Goal: Information Seeking & Learning: Compare options

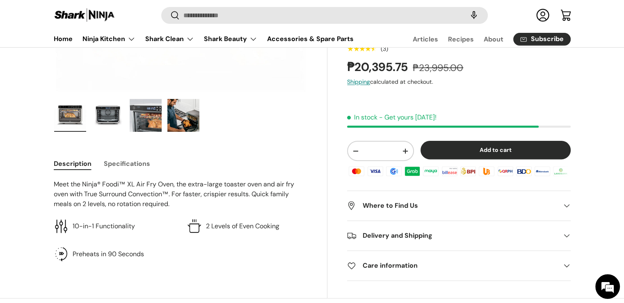
click at [134, 161] on button "Specifications" at bounding box center [127, 163] width 46 height 18
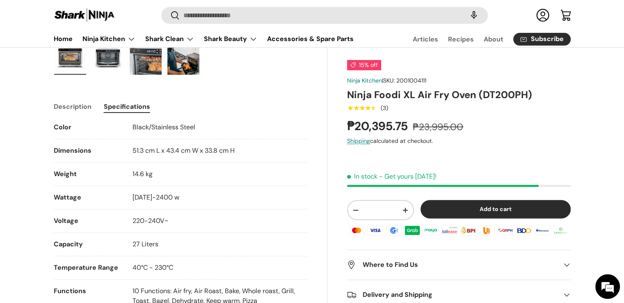
scroll to position [246, 0]
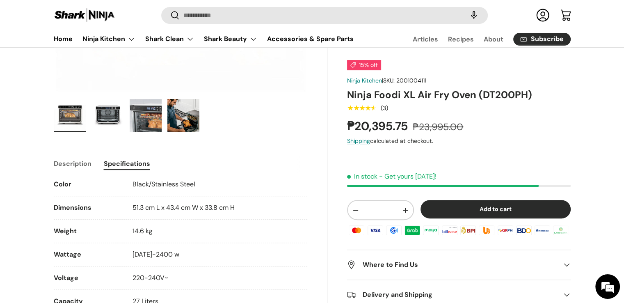
click at [74, 166] on button "Description" at bounding box center [73, 163] width 38 height 18
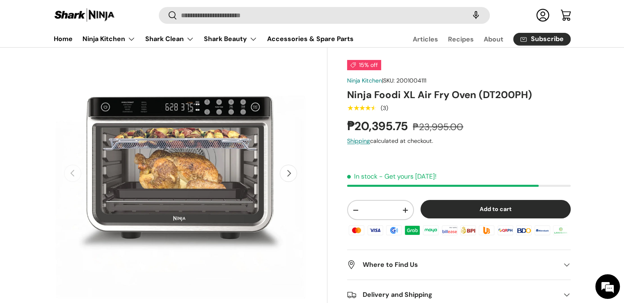
scroll to position [0, 0]
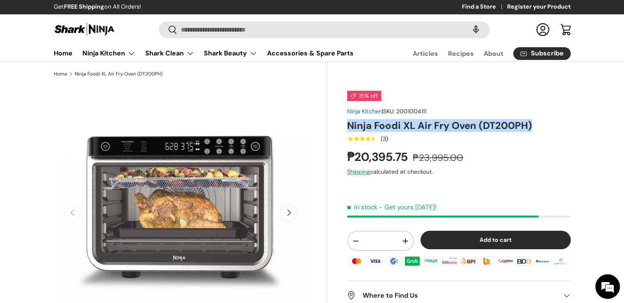
drag, startPoint x: 522, startPoint y: 125, endPoint x: 345, endPoint y: 126, distance: 176.9
copy h1 "Ninja Foodi XL Air Fry Oven (DT200PH)"
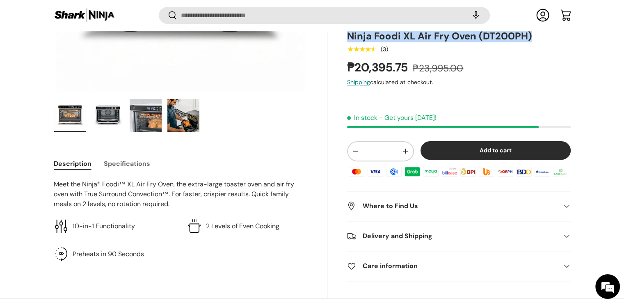
click at [139, 164] on button "Specifications" at bounding box center [127, 163] width 46 height 18
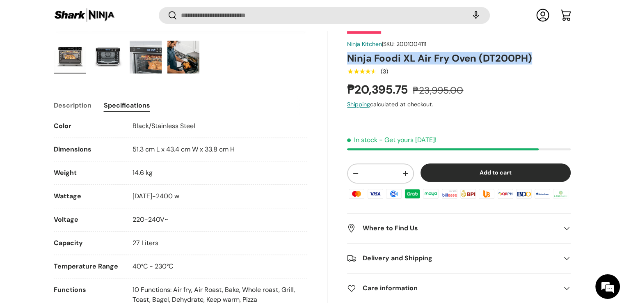
scroll to position [367, 0]
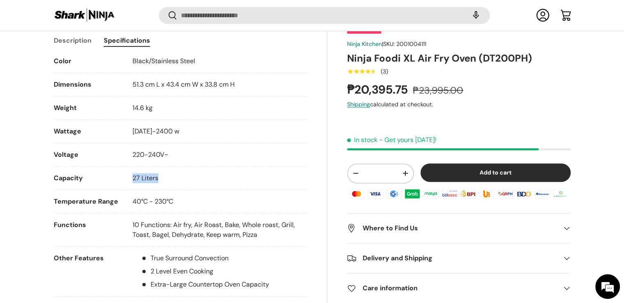
drag, startPoint x: 166, startPoint y: 182, endPoint x: 130, endPoint y: 179, distance: 36.3
click at [130, 179] on li "Capacity 27 Liters" at bounding box center [181, 181] width 254 height 17
copy span "27 Liters"
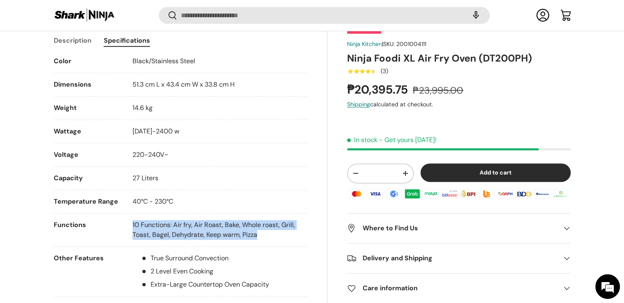
drag, startPoint x: 266, startPoint y: 237, endPoint x: 135, endPoint y: 233, distance: 131.4
click at [127, 226] on li "Functions 10 Functions: Air fry, Air Roast, Bake, Whole roast, Grill, Toast, Ba…" at bounding box center [181, 233] width 254 height 27
copy p "10 Functions: Air fry, Air Roast, Bake, Whole roast, Grill, Toast, Bagel, Dehyd…"
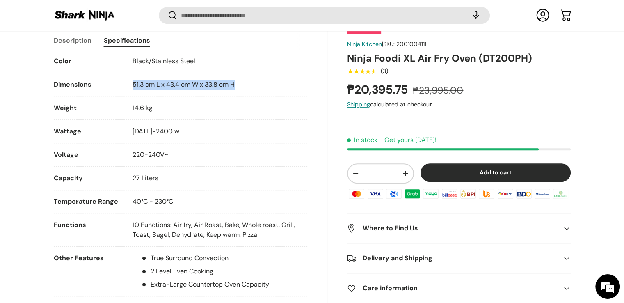
drag, startPoint x: 248, startPoint y: 86, endPoint x: 126, endPoint y: 80, distance: 122.0
click at [126, 80] on li "Dimensions 51.3 cm L x 43.4 cm W x 33.8 cm H" at bounding box center [181, 88] width 254 height 17
copy span "51.3 cm L x 43.4 cm W x 33.8 cm H"
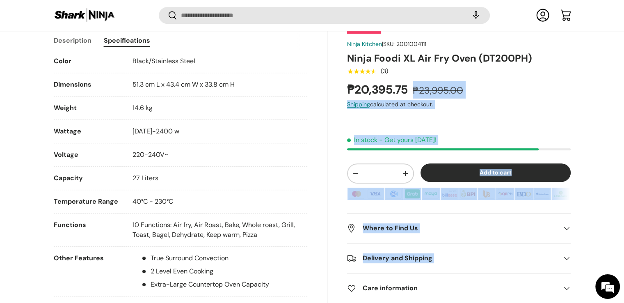
drag, startPoint x: 411, startPoint y: 92, endPoint x: 344, endPoint y: 88, distance: 67.4
click at [345, 88] on div "15% off Ninja Kitchen | SKU: 2001004111 Ninja Foodi XL Air Fry Oven (DT200PH) ★…" at bounding box center [448, 86] width 243 height 738
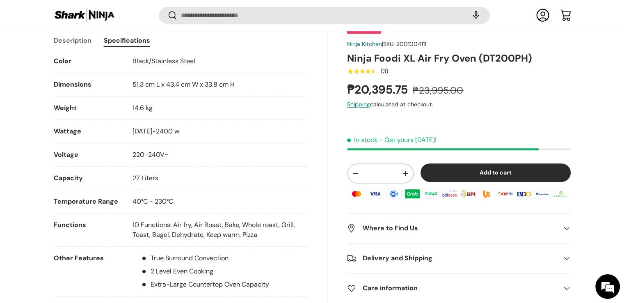
click at [352, 92] on strong "₱20,395.75" at bounding box center [378, 90] width 63 height 16
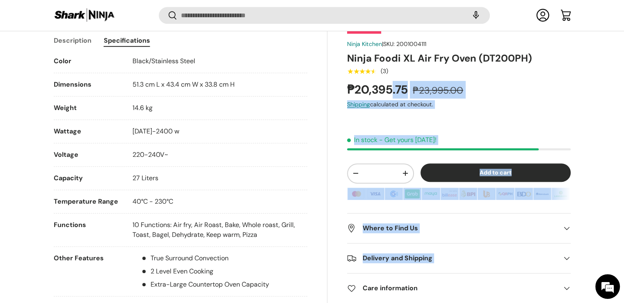
drag, startPoint x: 345, startPoint y: 89, endPoint x: 391, endPoint y: 90, distance: 46.0
click at [391, 90] on div "15% off Ninja Kitchen | SKU: 2001004111 Ninja Foodi XL Air Fry Oven (DT200PH) ★…" at bounding box center [448, 86] width 243 height 738
click at [391, 90] on strong "₱20,395.75" at bounding box center [378, 90] width 63 height 16
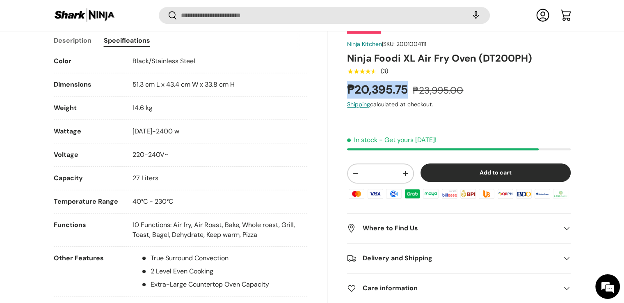
drag, startPoint x: 366, startPoint y: 91, endPoint x: 349, endPoint y: 89, distance: 16.9
click at [349, 89] on strong "₱20,395.75" at bounding box center [378, 90] width 63 height 16
copy strong "₱20,395.75"
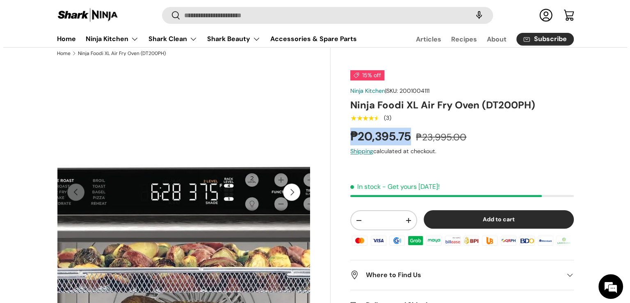
scroll to position [0, 0]
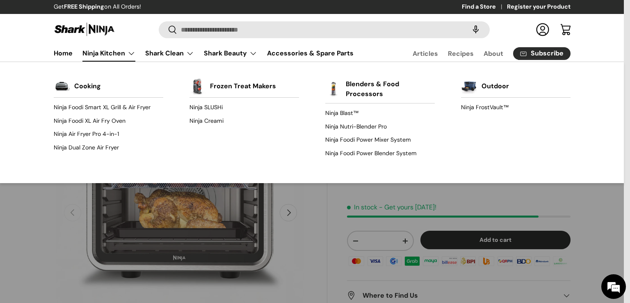
click at [123, 57] on link "Ninja Kitchen" at bounding box center [108, 53] width 53 height 16
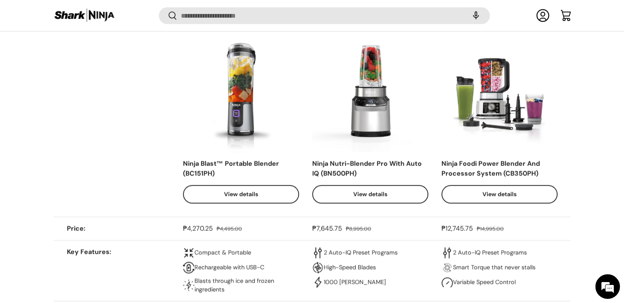
drag, startPoint x: 511, startPoint y: 191, endPoint x: 554, endPoint y: 196, distance: 43.0
click at [554, 196] on link "View details" at bounding box center [500, 194] width 116 height 18
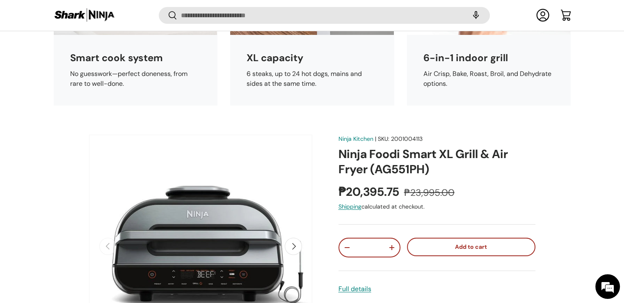
scroll to position [3157, 0]
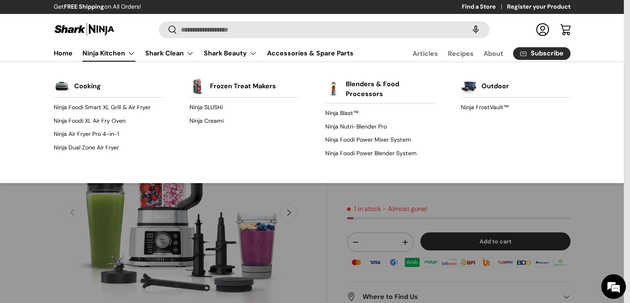
click at [118, 52] on link "Ninja Kitchen" at bounding box center [108, 53] width 53 height 16
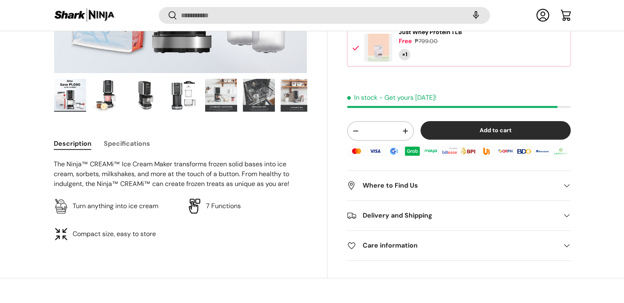
scroll to position [271, 0]
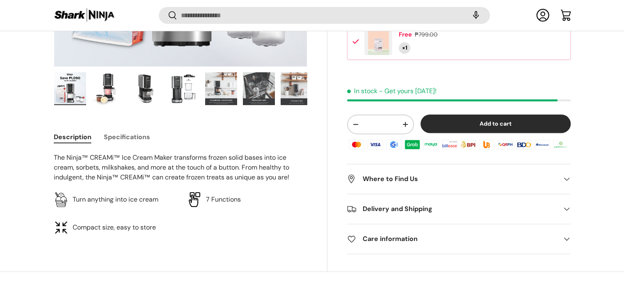
click at [394, 175] on h2 "Where to Find Us" at bounding box center [452, 179] width 210 height 10
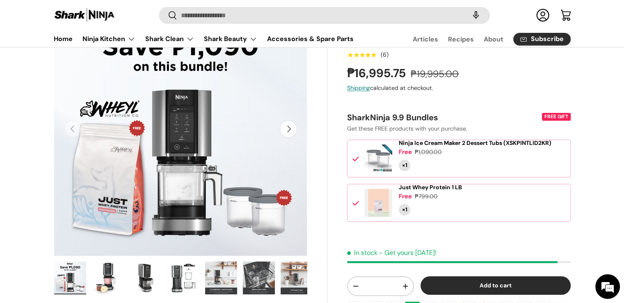
scroll to position [67, 0]
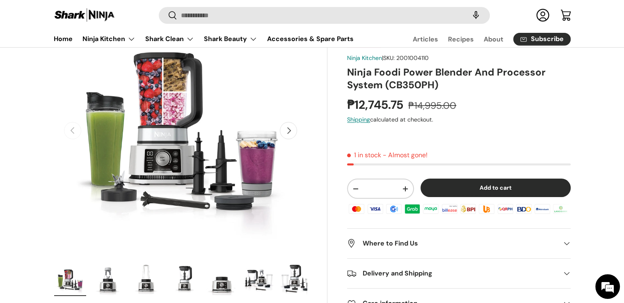
scroll to position [41, 0]
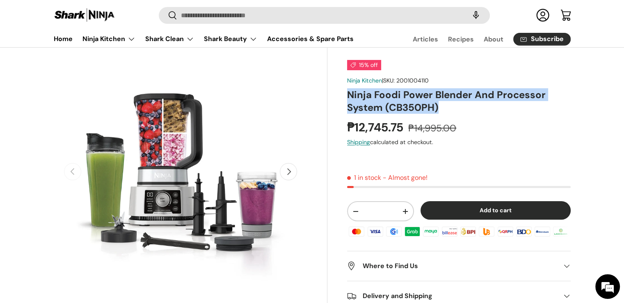
drag, startPoint x: 442, startPoint y: 110, endPoint x: 348, endPoint y: 95, distance: 95.7
click at [348, 95] on h1 "Ninja Foodi Power Blender And Processor System (CB350PH)" at bounding box center [458, 100] width 223 height 25
copy h1 "Ninja Foodi Power Blender And Processor System (CB350PH)"
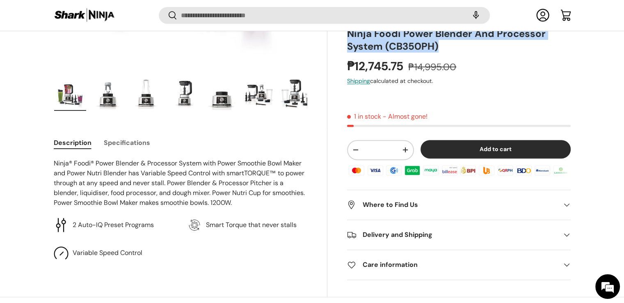
scroll to position [285, 0]
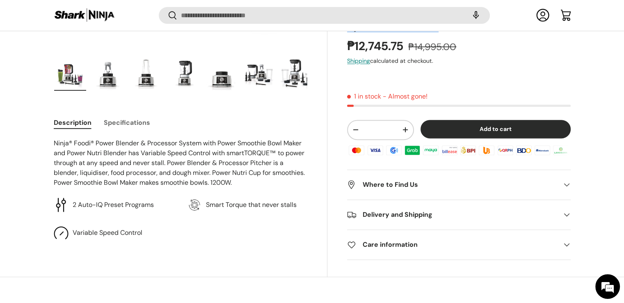
click at [129, 121] on button "Specifications" at bounding box center [127, 122] width 46 height 18
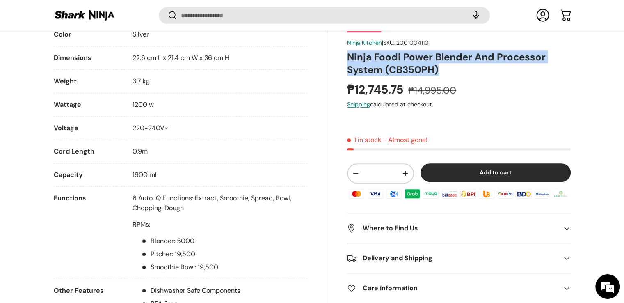
scroll to position [408, 0]
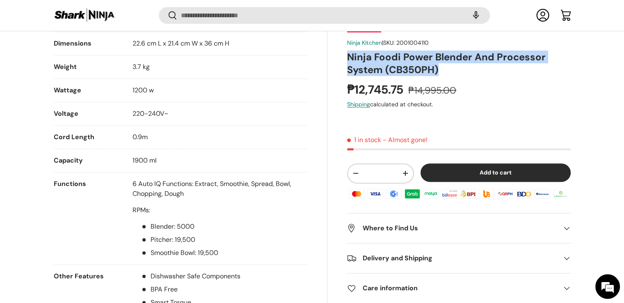
drag, startPoint x: 156, startPoint y: 163, endPoint x: 125, endPoint y: 163, distance: 30.8
click at [125, 163] on li "Capacity 1900 ml" at bounding box center [181, 164] width 254 height 17
copy li "1900 ml"
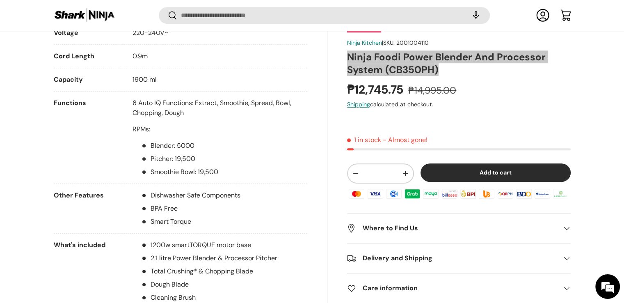
scroll to position [490, 0]
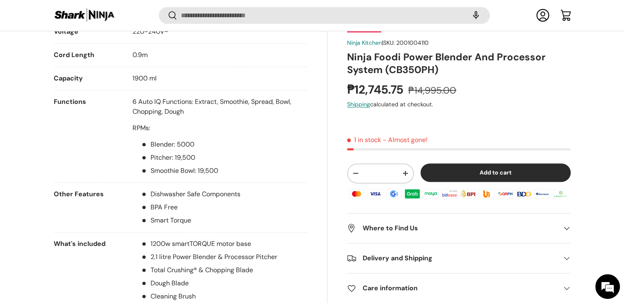
click at [213, 136] on div "6 Auto IQ Functions: Extract, Smoothie, Spread, Bowl, Chopping, Dough RPMs: Ble…" at bounding box center [220, 136] width 175 height 79
drag, startPoint x: 203, startPoint y: 111, endPoint x: 123, endPoint y: 101, distance: 80.2
click at [124, 101] on li "Functions 6 Auto IQ Functions: Extract, Smoothie, Spread, Bowl, Chopping, Dough…" at bounding box center [181, 140] width 254 height 86
copy li "6 Auto IQ Functions: Extract, Smoothie, Spread, Bowl, Chopping, Dough"
click at [226, 219] on li "Smart Torque" at bounding box center [191, 220] width 100 height 10
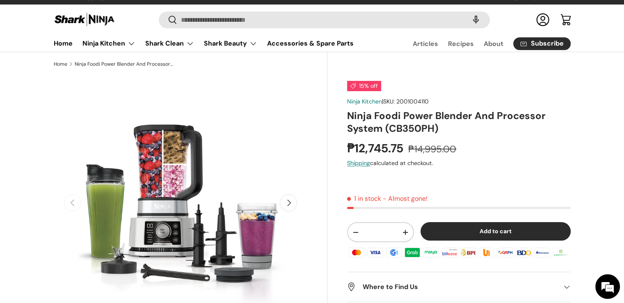
scroll to position [41, 0]
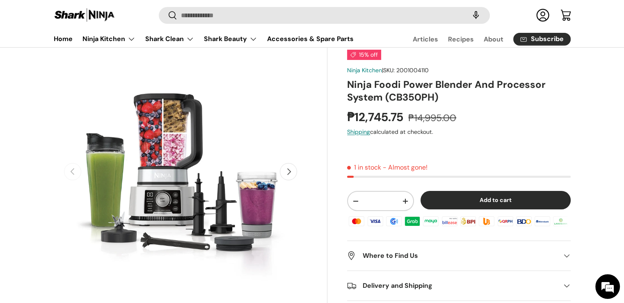
click at [293, 168] on button "Next" at bounding box center [288, 171] width 17 height 17
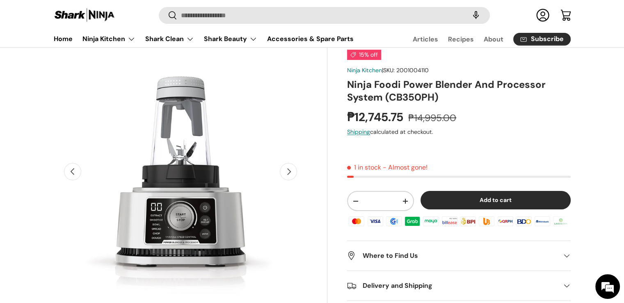
scroll to position [0, 258]
click at [286, 169] on button "Next" at bounding box center [288, 171] width 17 height 17
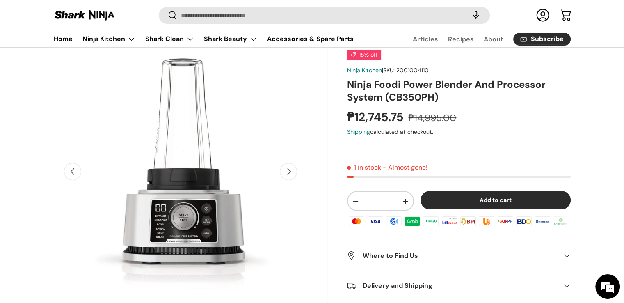
click at [286, 169] on button "Next" at bounding box center [288, 171] width 17 height 17
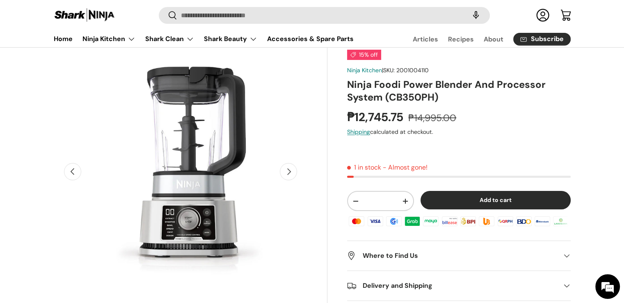
click at [286, 169] on button "Next" at bounding box center [288, 171] width 17 height 17
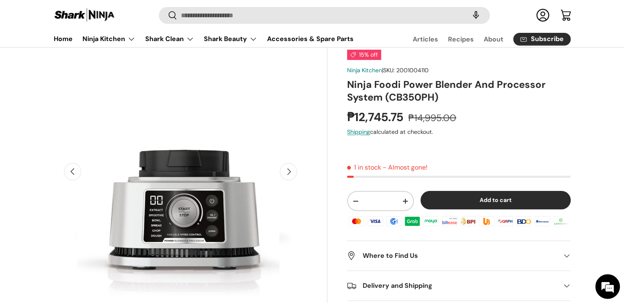
click at [286, 169] on button "Next" at bounding box center [288, 171] width 17 height 17
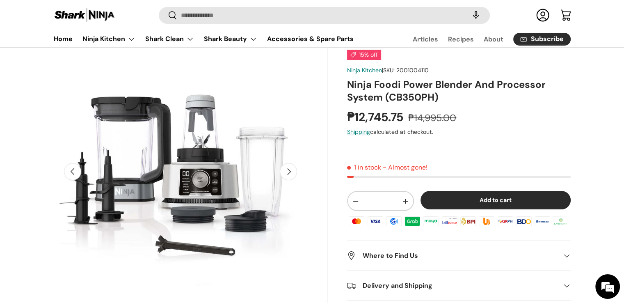
scroll to position [0, 1291]
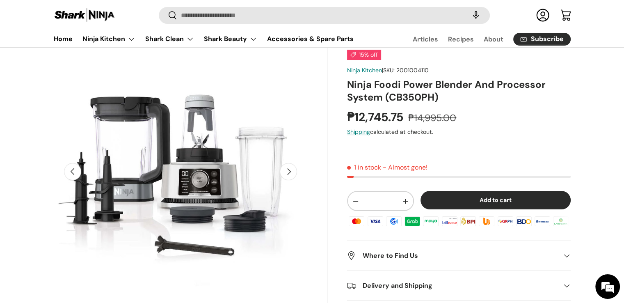
click at [286, 169] on button "Next" at bounding box center [288, 171] width 17 height 17
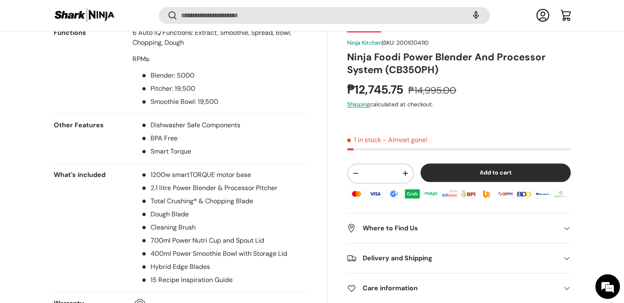
scroll to position [572, 0]
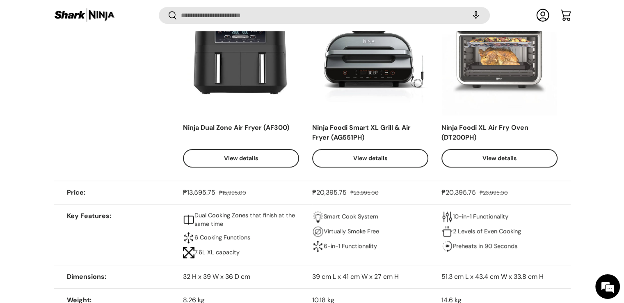
scroll to position [3495, 0]
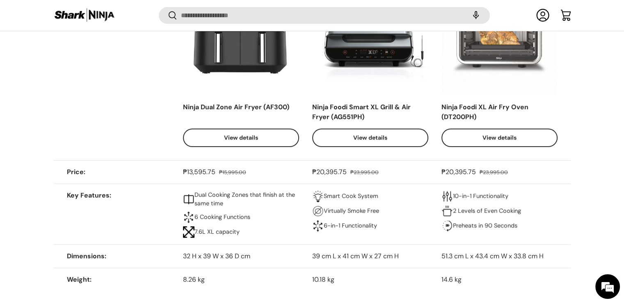
drag, startPoint x: 630, startPoint y: 179, endPoint x: 617, endPoint y: 255, distance: 76.6
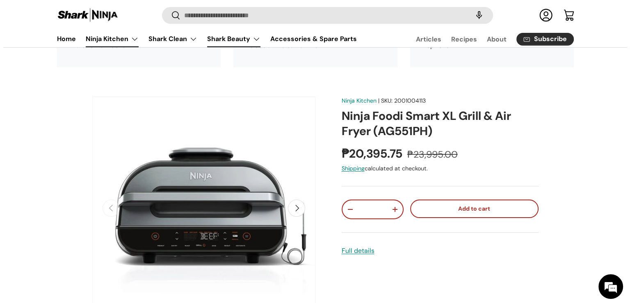
scroll to position [3004, 0]
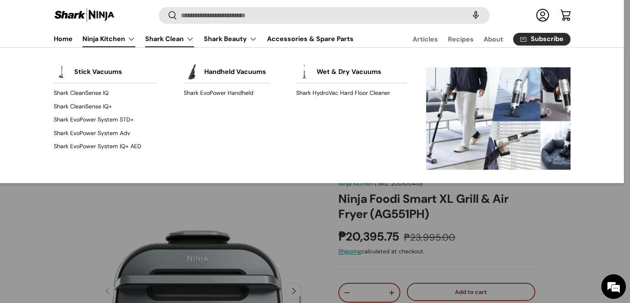
click at [175, 41] on link "Shark Clean" at bounding box center [169, 39] width 49 height 16
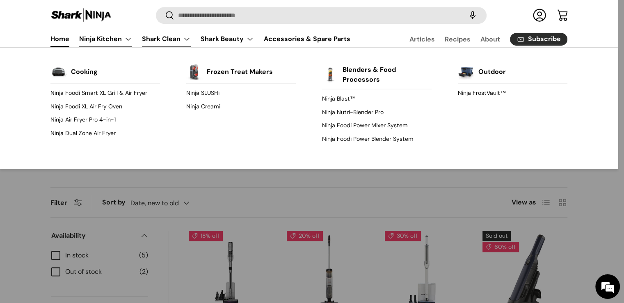
click at [67, 39] on link "Home" at bounding box center [59, 39] width 19 height 16
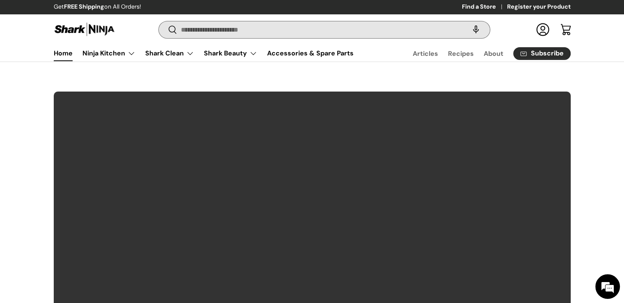
click at [268, 24] on input "Search" at bounding box center [324, 29] width 331 height 17
type input "***"
click at [159, 21] on button "Search" at bounding box center [168, 30] width 18 height 19
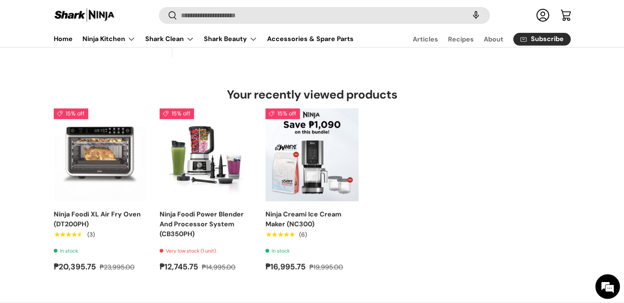
scroll to position [123, 0]
